Goal: Go to known website: Access a specific website the user already knows

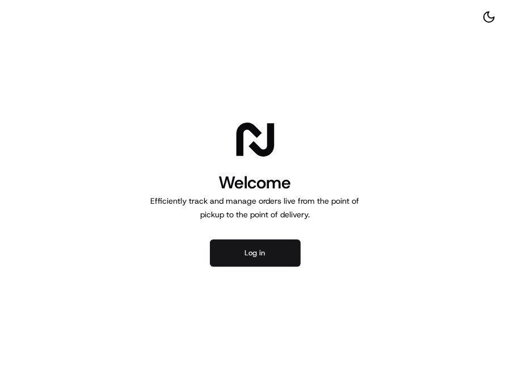
click at [266, 250] on button "Log in" at bounding box center [255, 253] width 91 height 27
